Goal: Information Seeking & Learning: Understand process/instructions

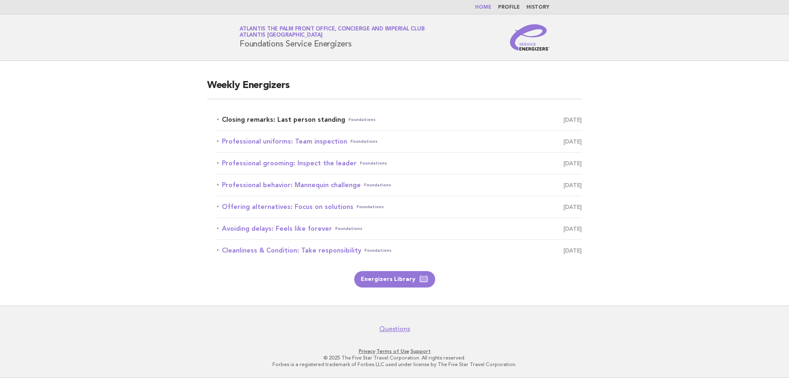
click at [244, 120] on link "Closing remarks: Last person standing Foundations September 2" at bounding box center [399, 120] width 365 height 12
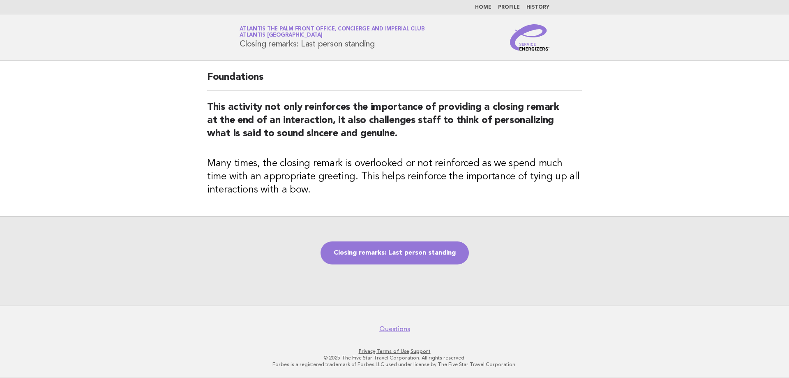
drag, startPoint x: 241, startPoint y: 44, endPoint x: 378, endPoint y: 44, distance: 136.8
click at [378, 44] on h1 "Service Energizers Atlantis The Palm Front Office, Concierge and Imperial Club …" at bounding box center [332, 37] width 185 height 21
copy h1 "Closing remarks: Last person standing"
click at [391, 254] on link "Closing remarks: Last person standing" at bounding box center [394, 252] width 148 height 23
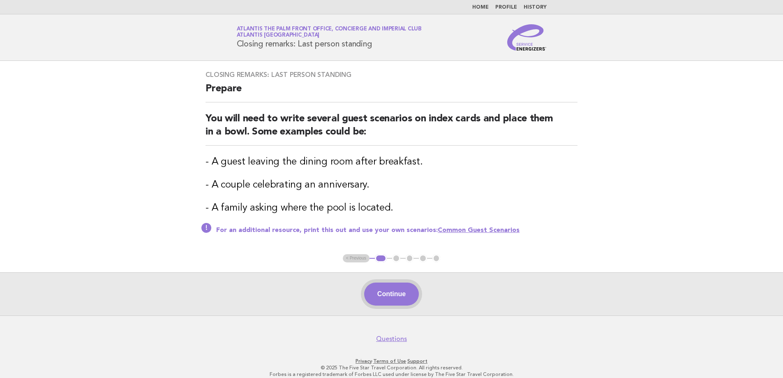
click at [403, 290] on button "Continue" at bounding box center [391, 293] width 55 height 23
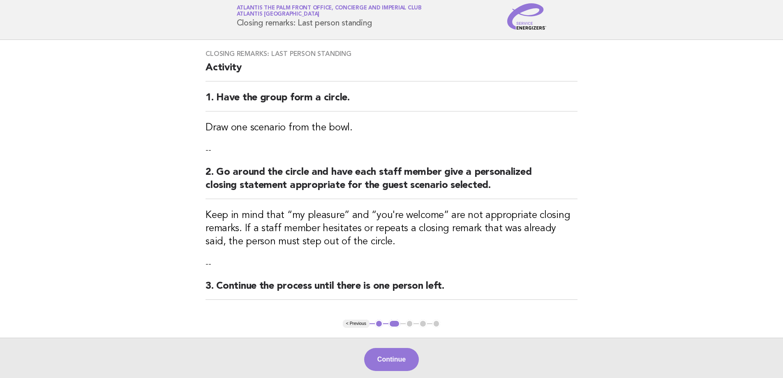
scroll to position [41, 0]
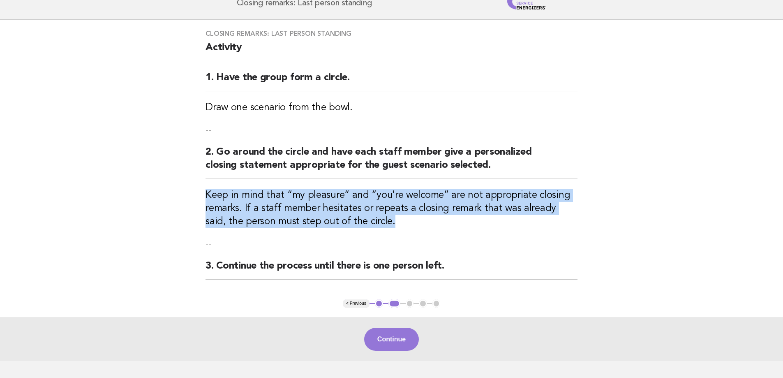
drag, startPoint x: 205, startPoint y: 194, endPoint x: 379, endPoint y: 220, distance: 176.6
click at [379, 220] on h3 "Keep in mind that “my pleasure” and “you're welcome” are not appropriate closin…" at bounding box center [391, 208] width 372 height 39
click at [326, 211] on h3 "Keep in mind that “my pleasure” and “you're welcome” are not appropriate closin…" at bounding box center [391, 208] width 372 height 39
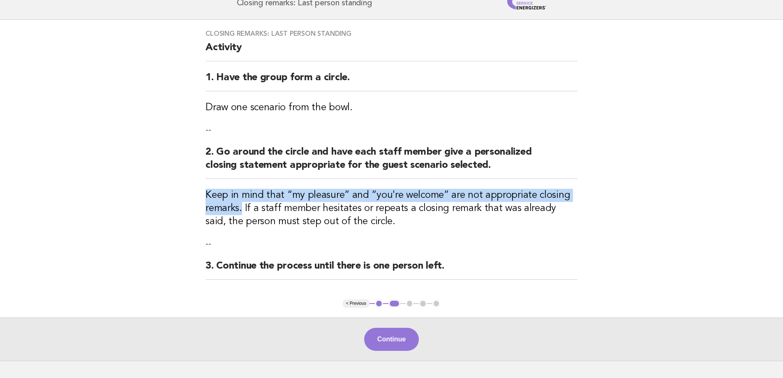
drag, startPoint x: 204, startPoint y: 190, endPoint x: 240, endPoint y: 209, distance: 39.9
click at [240, 209] on h3 "Keep in mind that “my pleasure” and “you're welcome” are not appropriate closin…" at bounding box center [391, 208] width 372 height 39
copy h3 "Keep in mind that “my pleasure” and “you're welcome” are not appropriate closin…"
click at [402, 338] on button "Continue" at bounding box center [391, 338] width 55 height 23
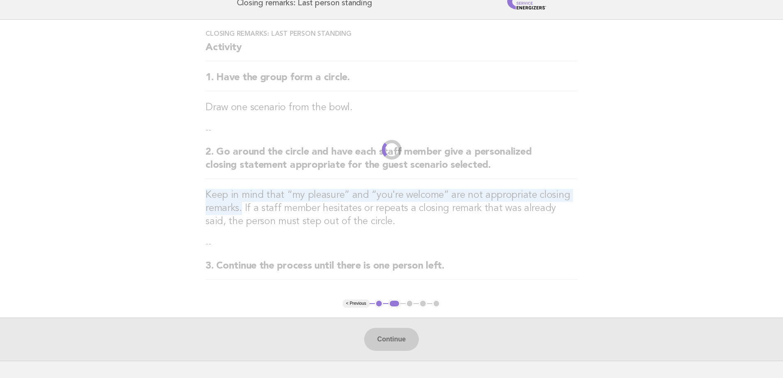
scroll to position [0, 0]
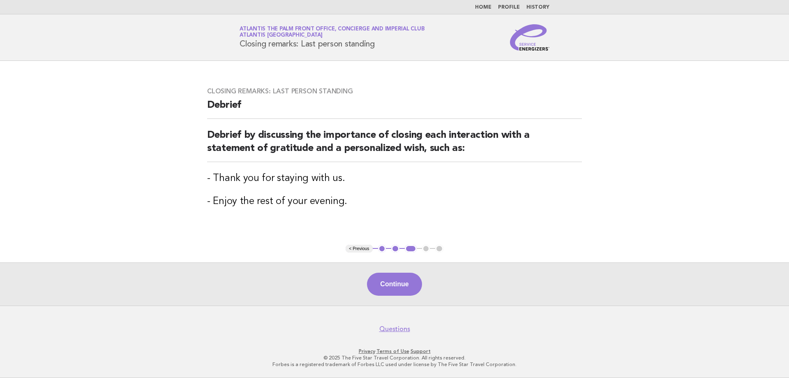
click at [381, 250] on button "1" at bounding box center [382, 248] width 8 height 8
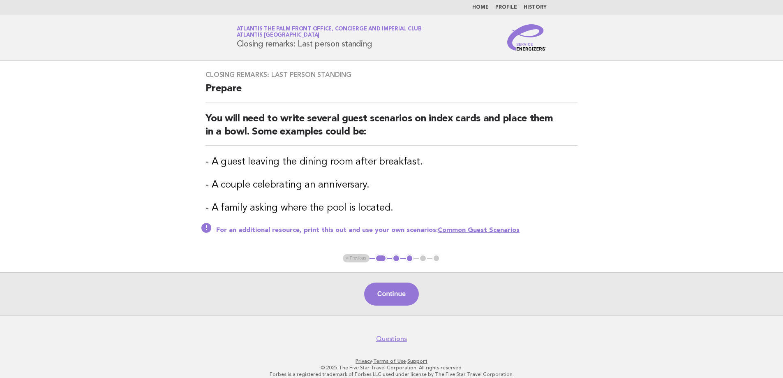
click at [378, 261] on button "1" at bounding box center [381, 258] width 12 height 8
click at [354, 261] on ul "< Previous 1 2 3 4 5" at bounding box center [392, 258] width 98 height 8
click at [481, 5] on link "Home" at bounding box center [480, 7] width 16 height 5
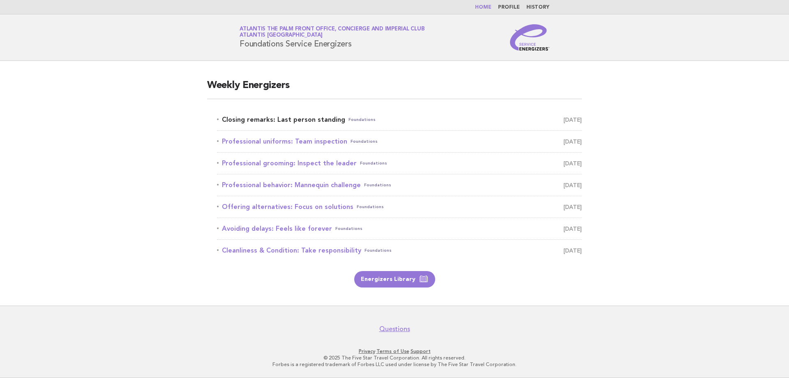
click at [319, 118] on link "Closing remarks: Last person standing Foundations September 2" at bounding box center [399, 120] width 365 height 12
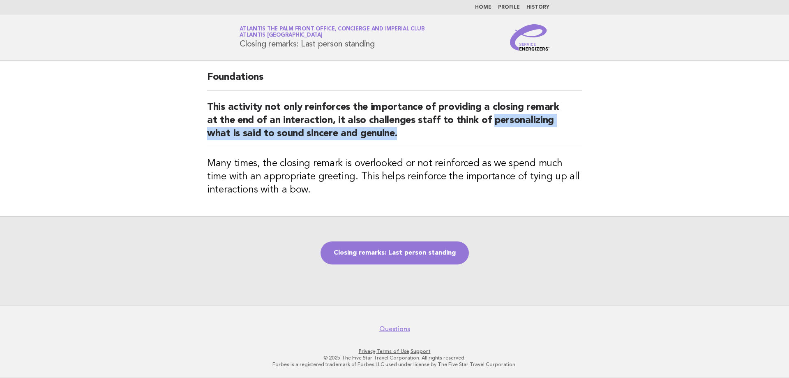
drag, startPoint x: 491, startPoint y: 120, endPoint x: 498, endPoint y: 134, distance: 15.8
click at [498, 134] on h2 "This activity not only reinforces the importance of providing a closing remark …" at bounding box center [394, 124] width 375 height 46
copy h2 "personalizing what is said to sound sincere and genuine."
click at [389, 262] on link "Closing remarks: Last person standing" at bounding box center [394, 252] width 148 height 23
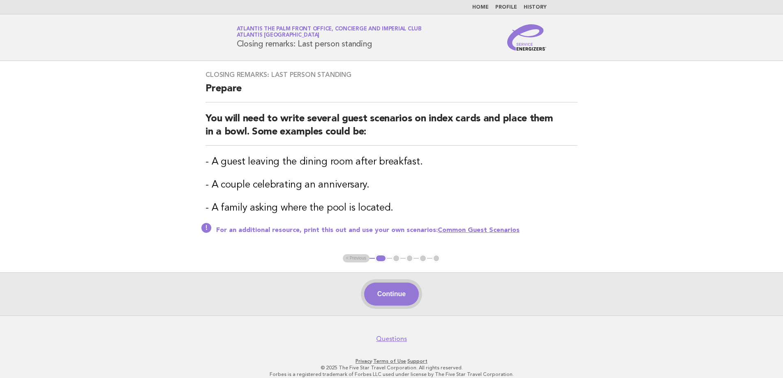
click at [387, 295] on button "Continue" at bounding box center [391, 293] width 55 height 23
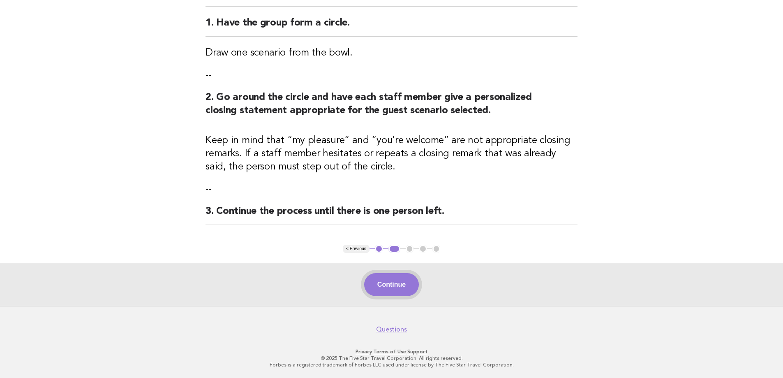
click at [405, 281] on button "Continue" at bounding box center [391, 284] width 55 height 23
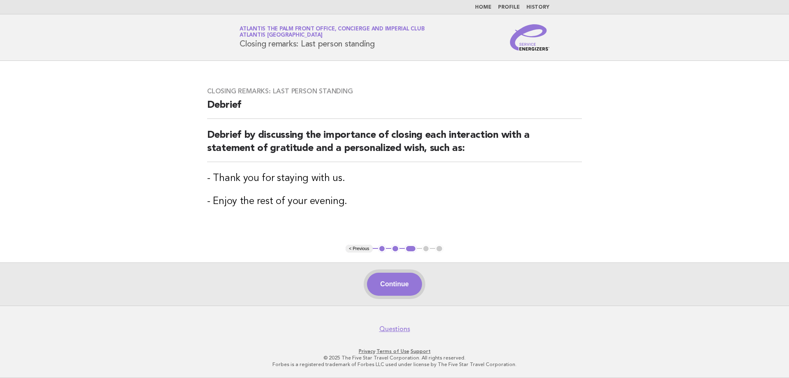
click at [409, 289] on button "Continue" at bounding box center [394, 283] width 55 height 23
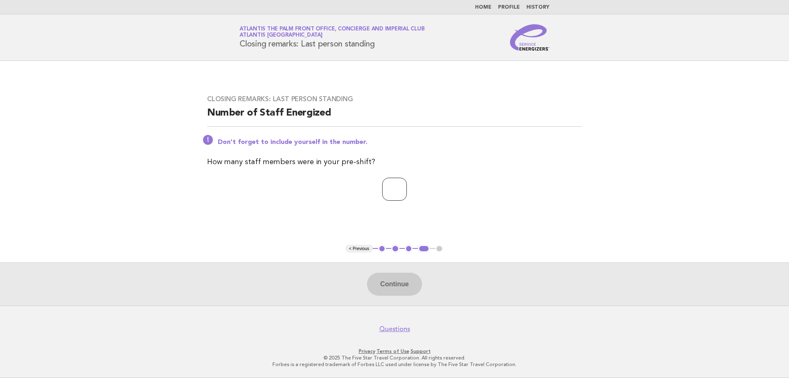
click at [383, 191] on input "number" at bounding box center [394, 188] width 25 height 23
type input "*"
click at [416, 277] on button "Continue" at bounding box center [394, 283] width 55 height 23
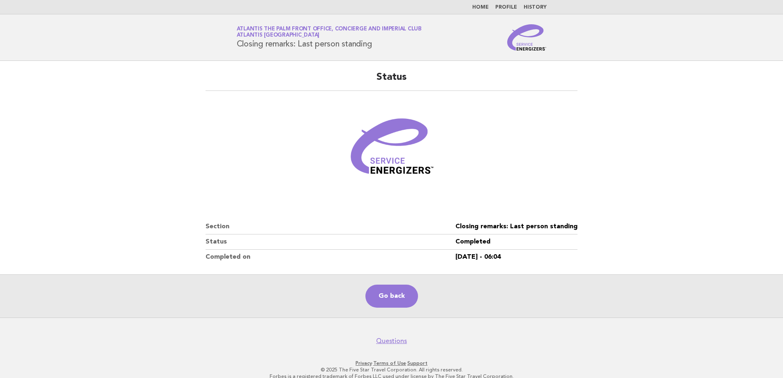
click at [734, 209] on main "Status Section Closing remarks: Last person standing Status Completed Completed…" at bounding box center [391, 189] width 783 height 256
